Goal: Task Accomplishment & Management: Use online tool/utility

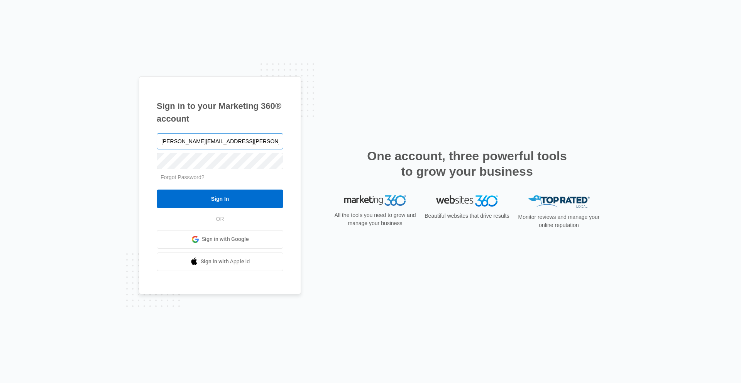
type input "[PERSON_NAME][EMAIL_ADDRESS][PERSON_NAME][DOMAIN_NAME]"
click at [157, 189] on input "Sign In" at bounding box center [220, 198] width 127 height 19
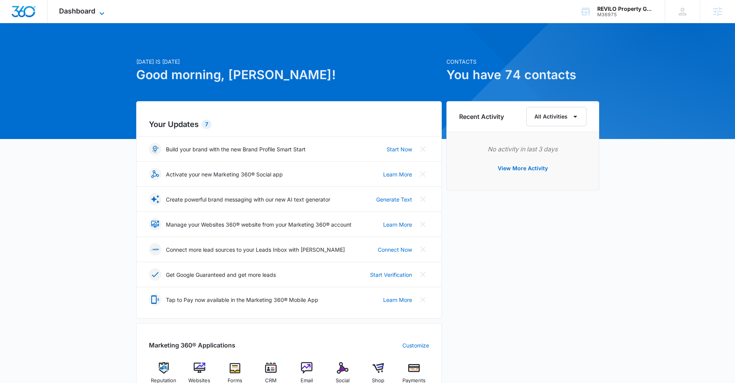
click at [90, 10] on span "Dashboard" at bounding box center [77, 11] width 36 height 8
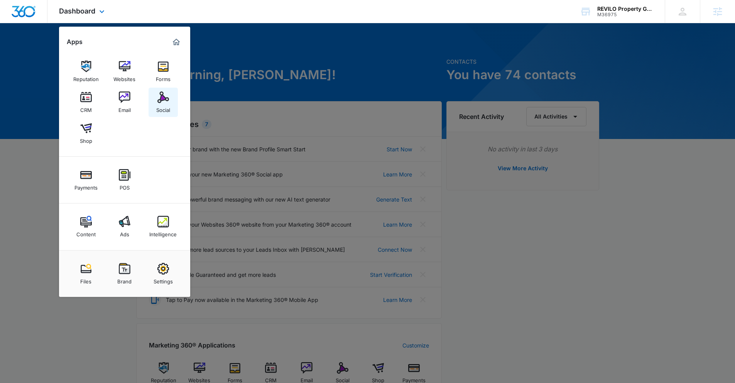
click at [156, 101] on link "Social" at bounding box center [163, 102] width 29 height 29
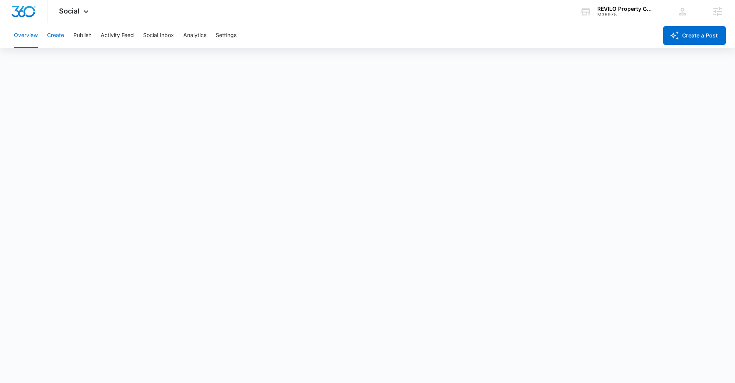
click at [59, 39] on button "Create" at bounding box center [55, 35] width 17 height 25
click at [31, 37] on button "Overview" at bounding box center [26, 35] width 24 height 25
click at [85, 36] on button "Publish" at bounding box center [82, 35] width 18 height 25
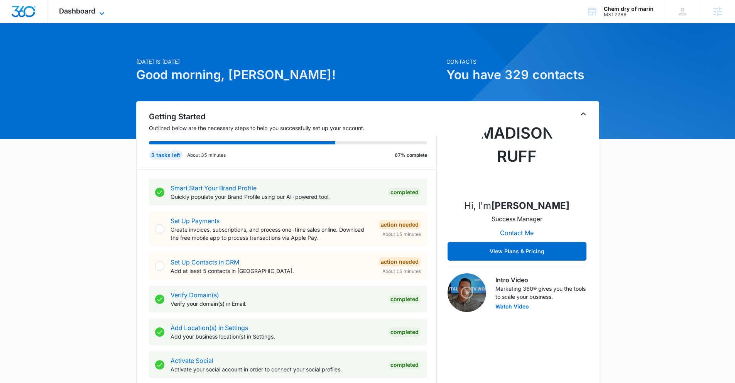
click at [99, 12] on icon at bounding box center [101, 13] width 9 height 9
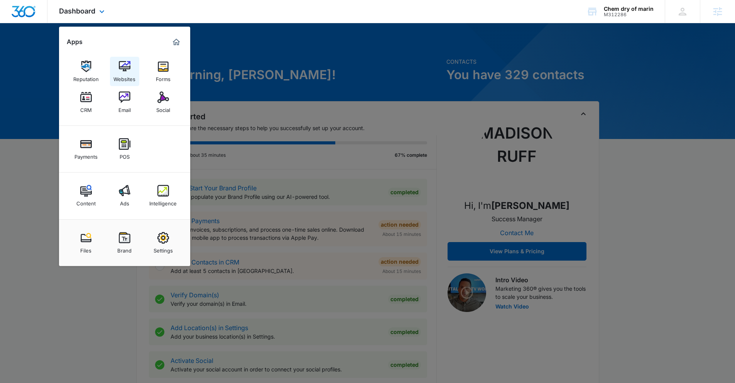
click at [129, 73] on div "Websites" at bounding box center [124, 77] width 22 height 10
